Goal: Navigation & Orientation: Understand site structure

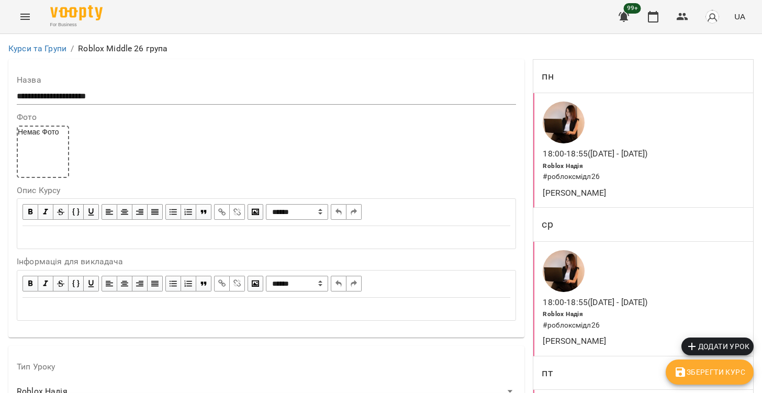
click at [16, 16] on button "Menu" at bounding box center [25, 16] width 25 height 25
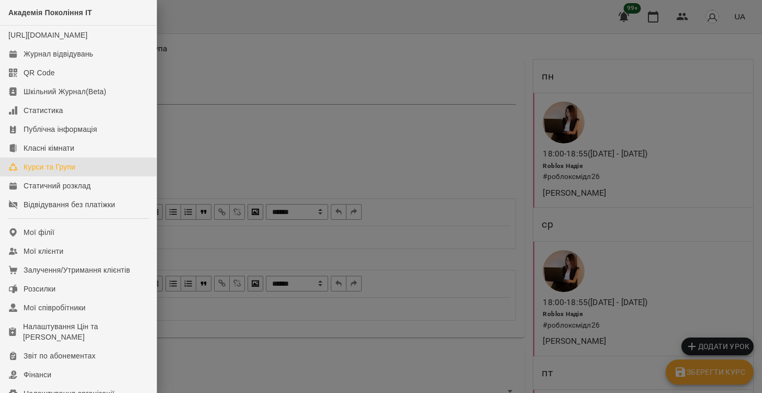
click at [46, 172] on div "Курси та Групи" at bounding box center [50, 167] width 52 height 10
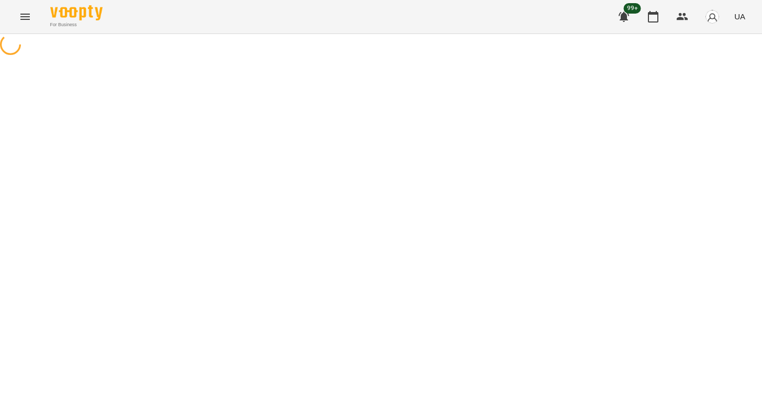
click at [23, 19] on icon "Menu" at bounding box center [24, 17] width 9 height 6
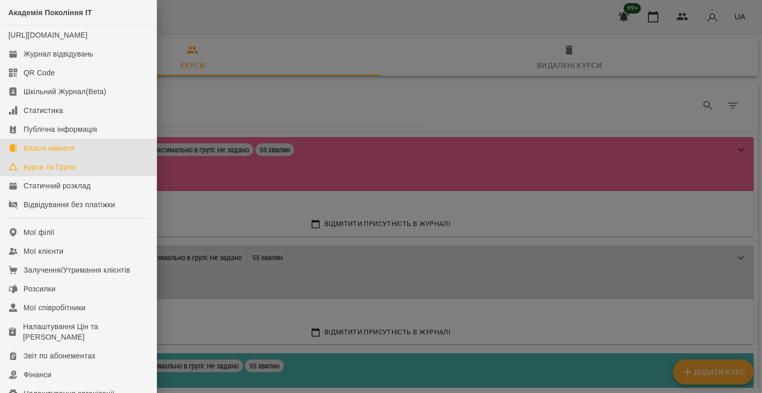
click at [83, 158] on link "Класні кімнати" at bounding box center [78, 148] width 157 height 19
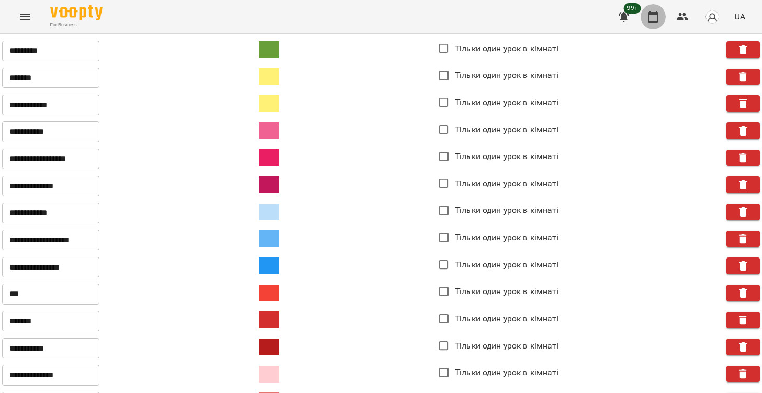
click at [655, 21] on icon "button" at bounding box center [653, 16] width 13 height 13
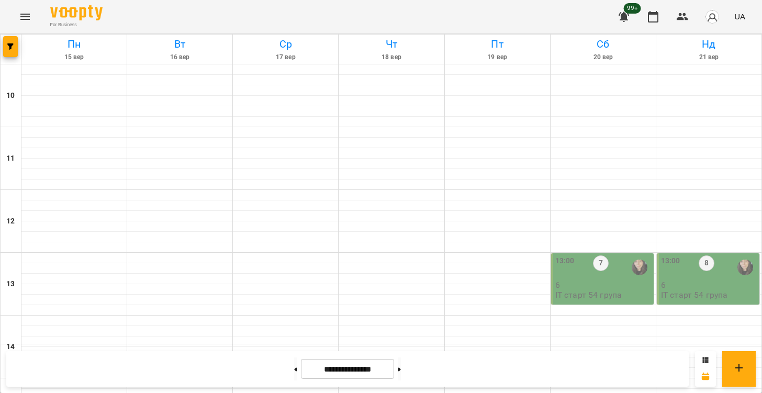
scroll to position [349, 0]
